Goal: Find specific page/section: Find specific page/section

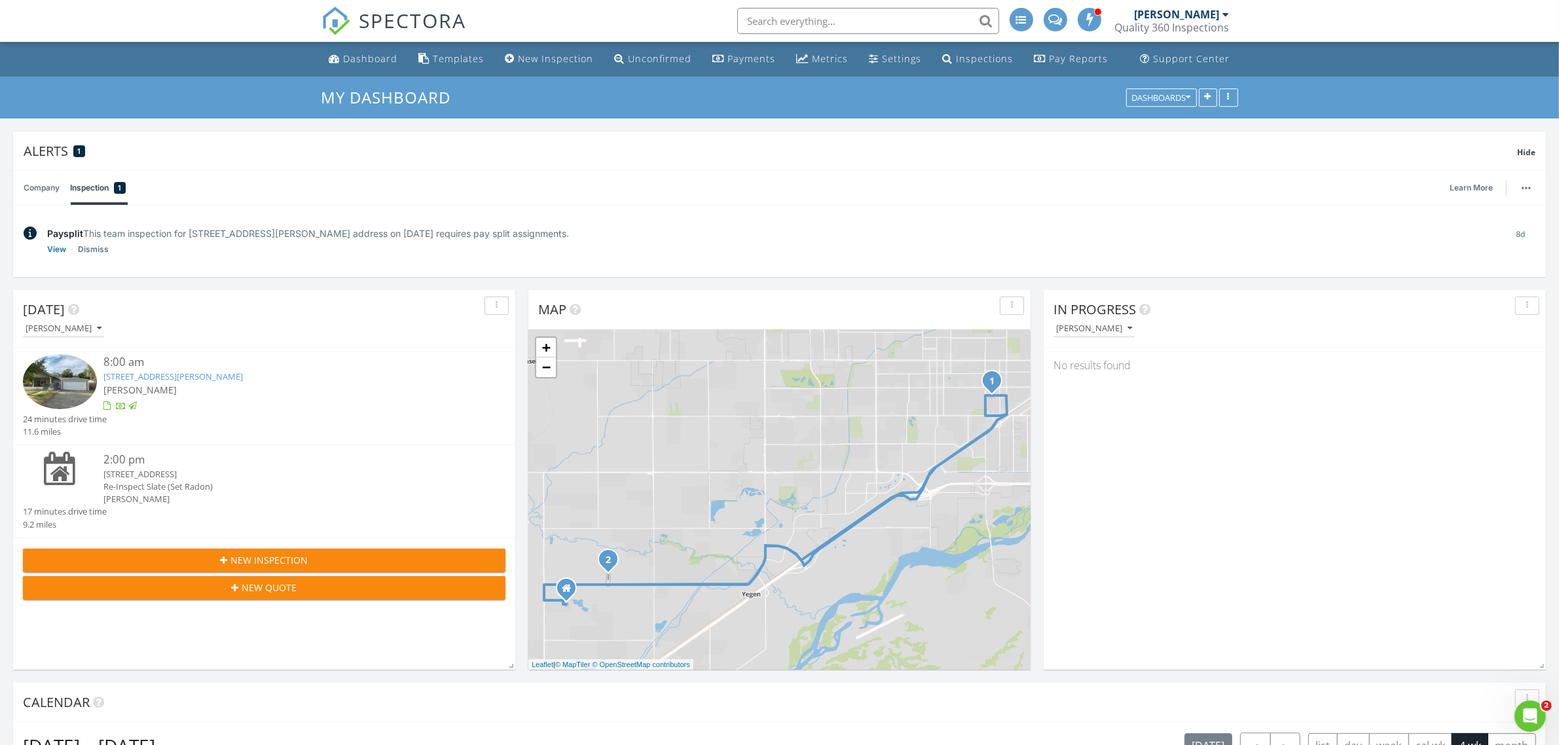
click at [172, 481] on div "Re-Inspect Slate (Set Radon)" at bounding box center [284, 487] width 362 height 12
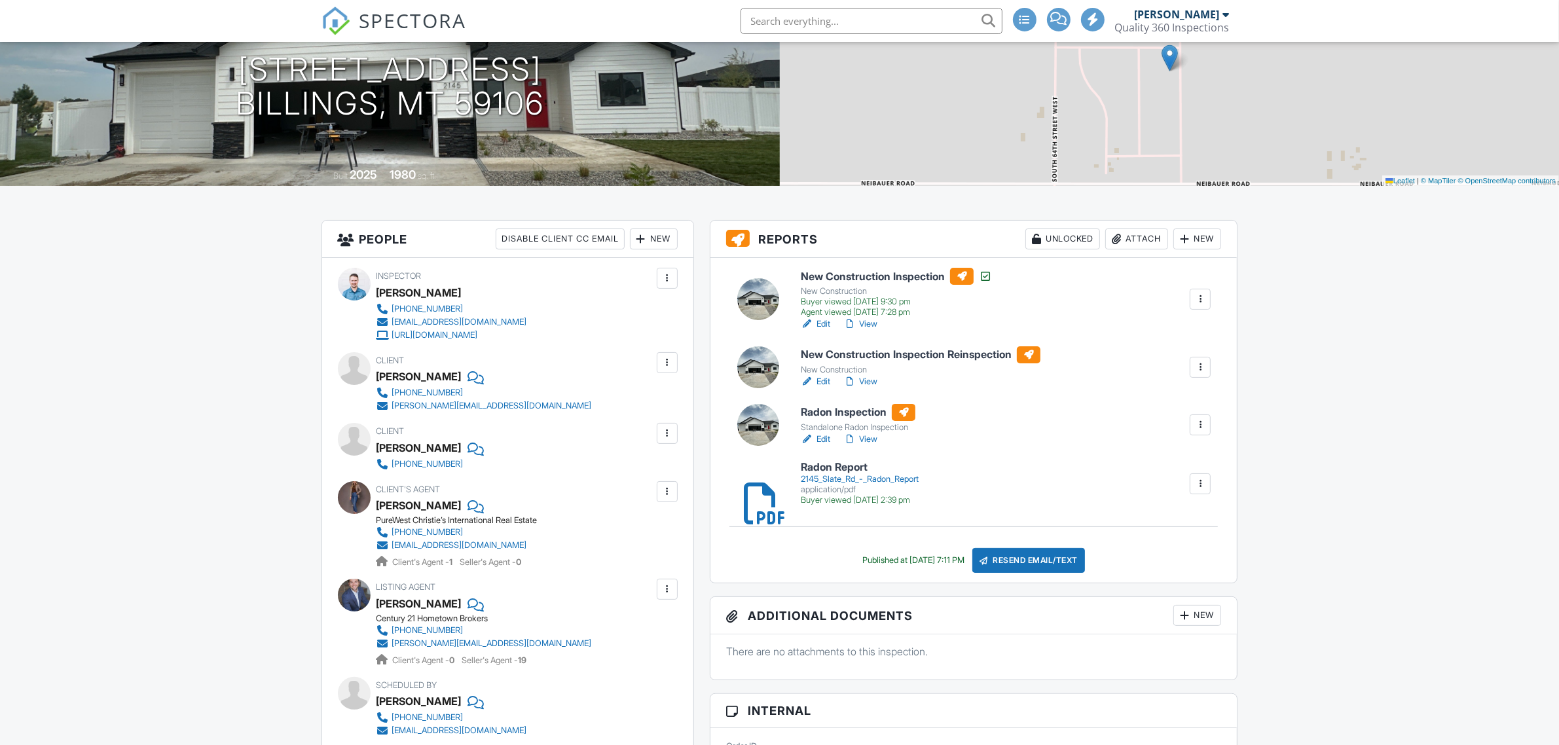
click at [868, 381] on link "View" at bounding box center [860, 381] width 34 height 13
